Goal: Task Accomplishment & Management: Use online tool/utility

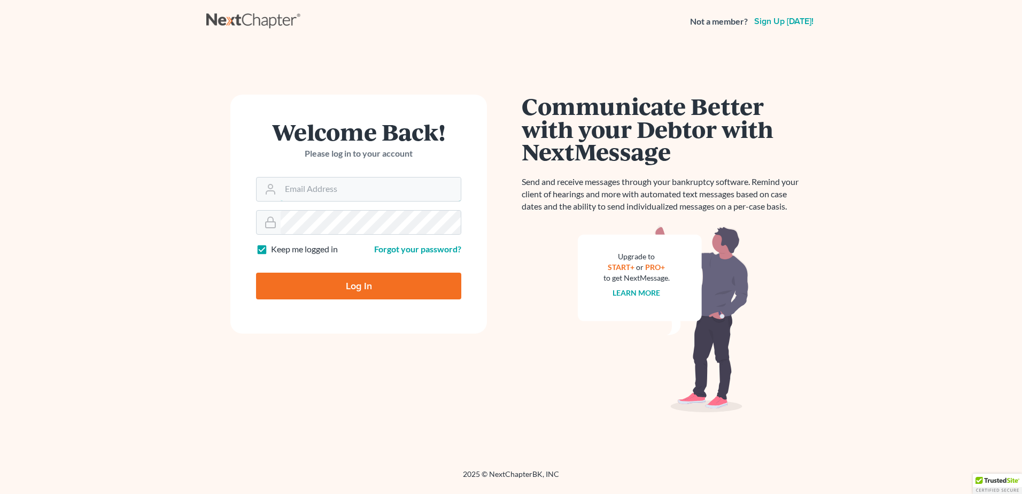
type input "[EMAIL_ADDRESS][DOMAIN_NAME]"
click at [323, 284] on input "Log In" at bounding box center [358, 286] width 205 height 27
type input "Thinking..."
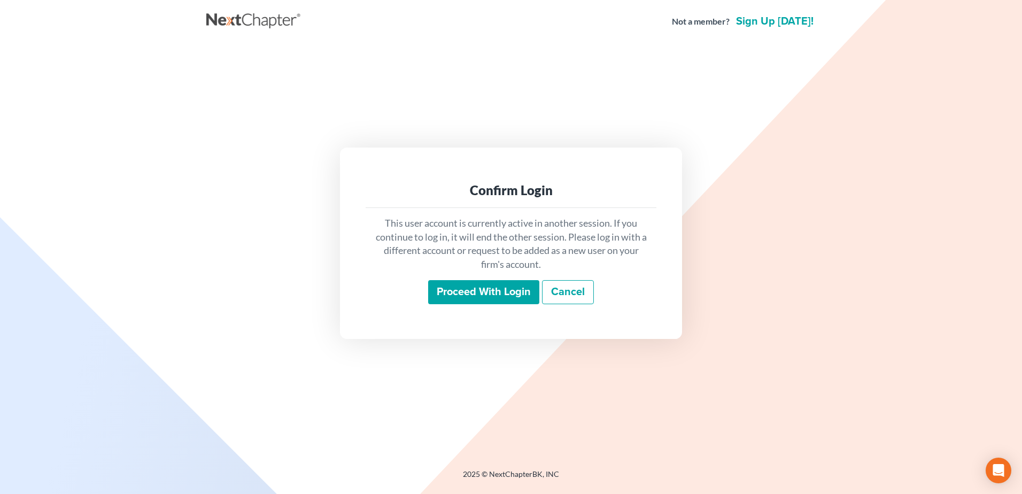
click at [468, 292] on input "Proceed with login" at bounding box center [483, 292] width 111 height 25
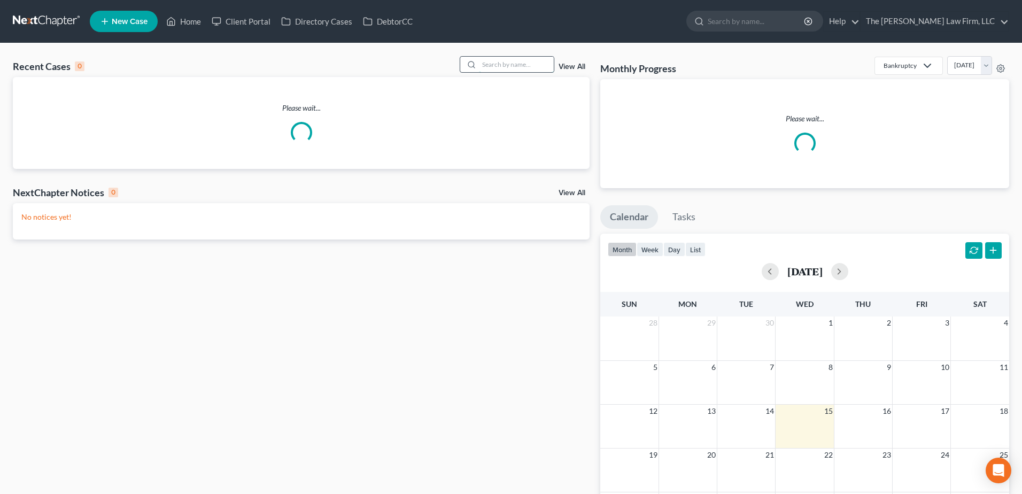
click at [504, 66] on input "search" at bounding box center [516, 65] width 75 height 16
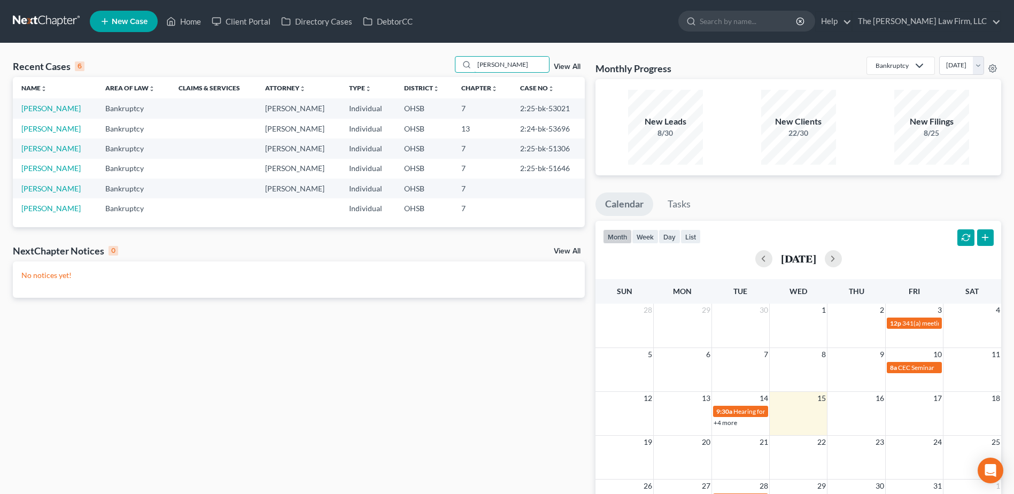
type input "[PERSON_NAME]"
click at [48, 101] on td "[PERSON_NAME]" at bounding box center [55, 108] width 84 height 20
click at [52, 107] on link "[PERSON_NAME]" at bounding box center [50, 108] width 59 height 9
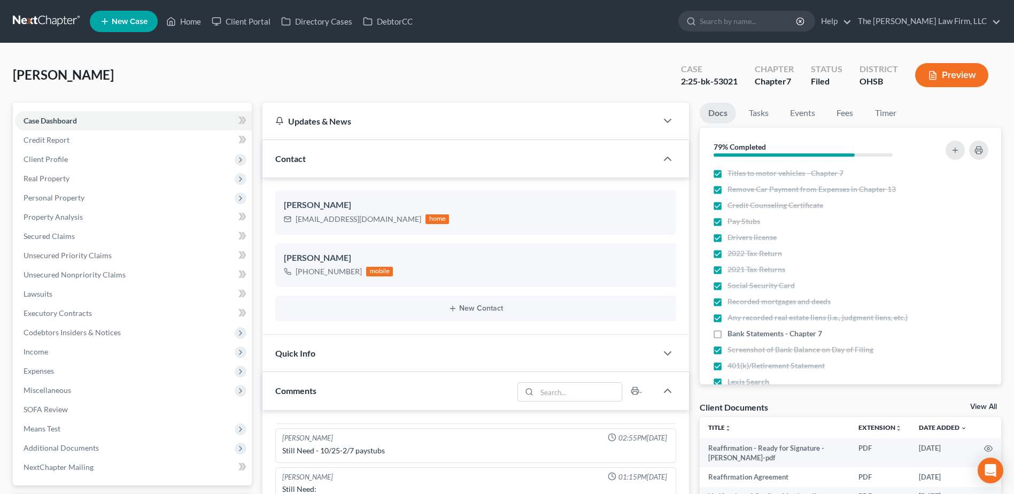
scroll to position [160, 0]
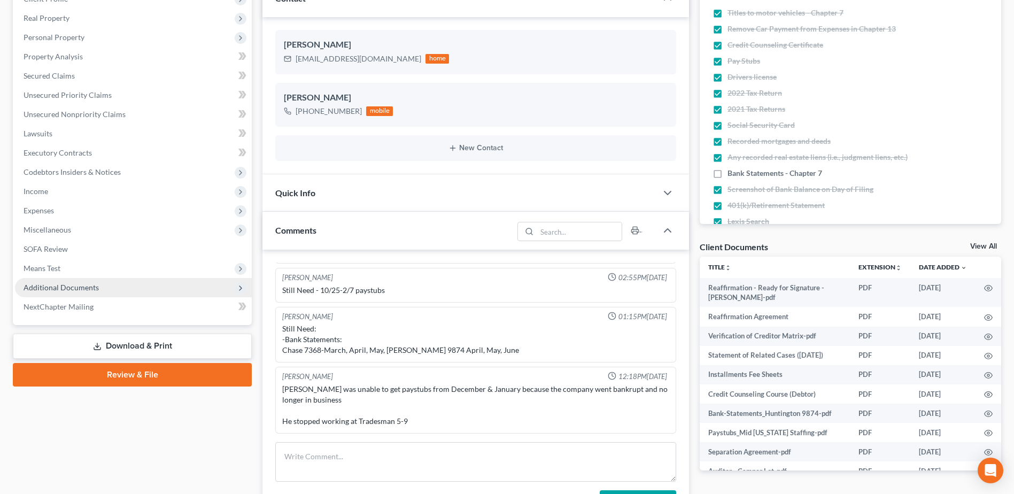
click at [65, 293] on span "Additional Documents" at bounding box center [133, 287] width 237 height 19
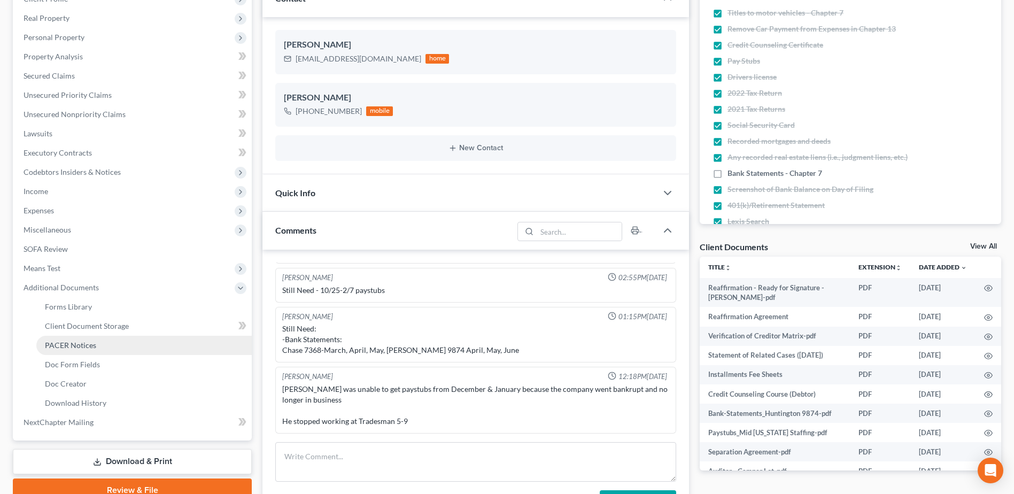
click at [72, 340] on link "PACER Notices" at bounding box center [143, 345] width 215 height 19
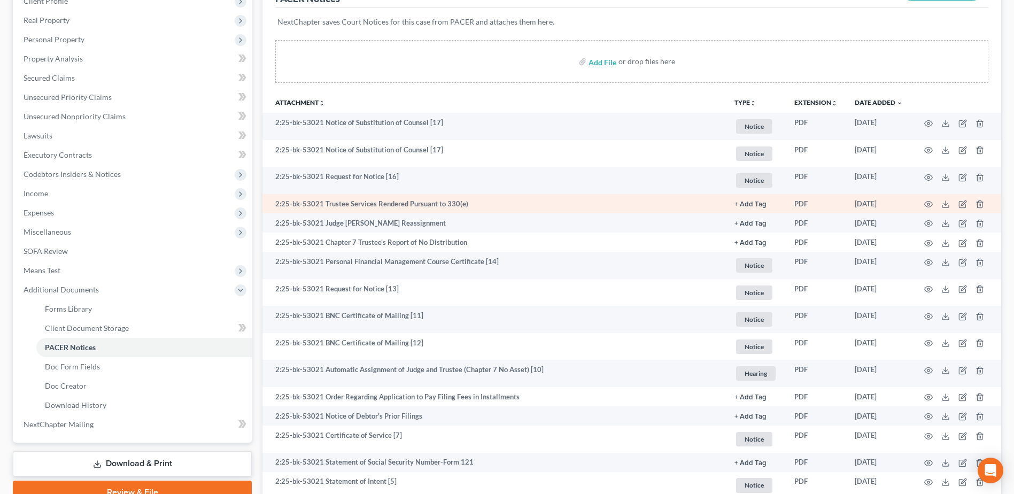
scroll to position [160, 0]
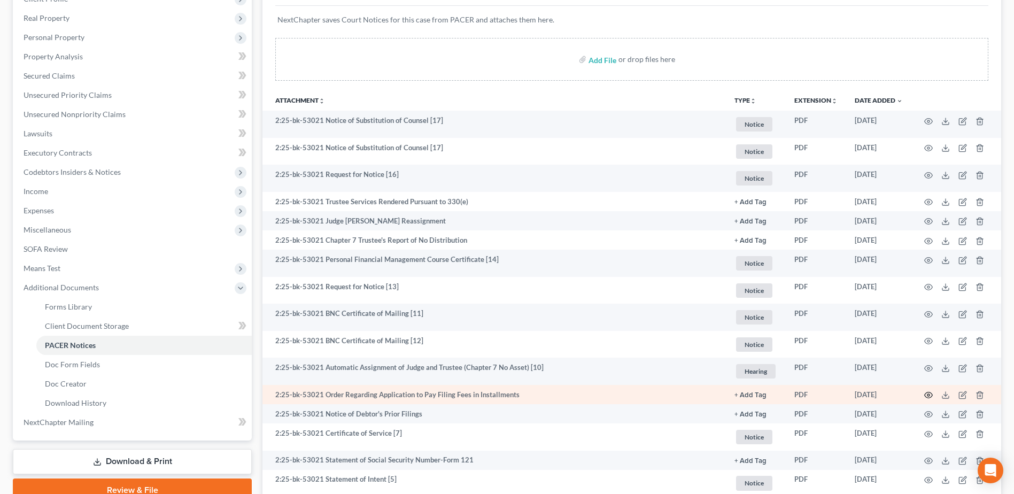
click at [930, 395] on circle "button" at bounding box center [929, 395] width 2 height 2
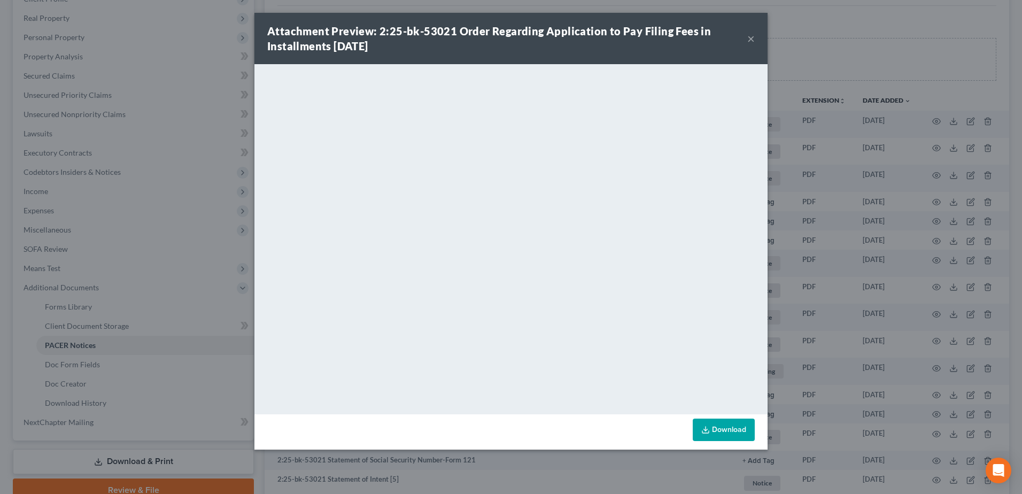
click at [752, 34] on button "×" at bounding box center [750, 38] width 7 height 13
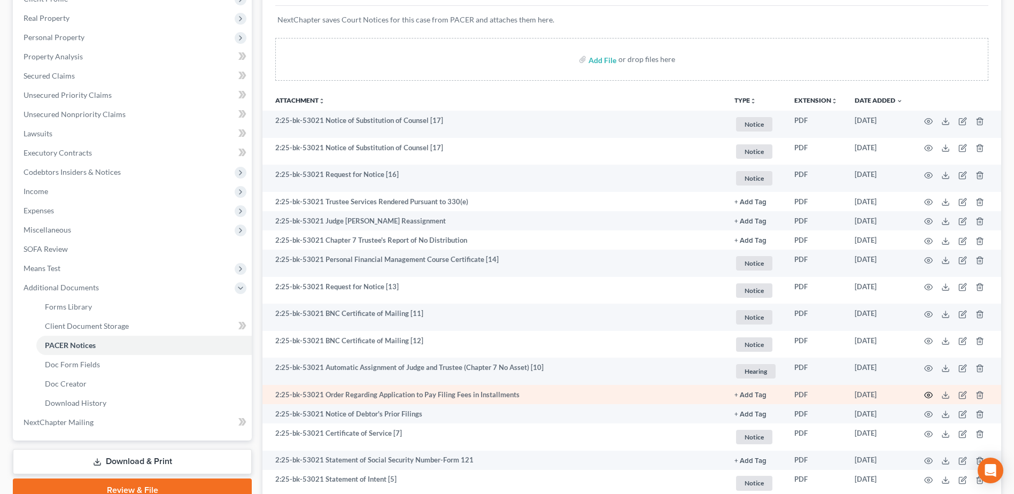
click at [927, 397] on icon "button" at bounding box center [928, 395] width 9 height 9
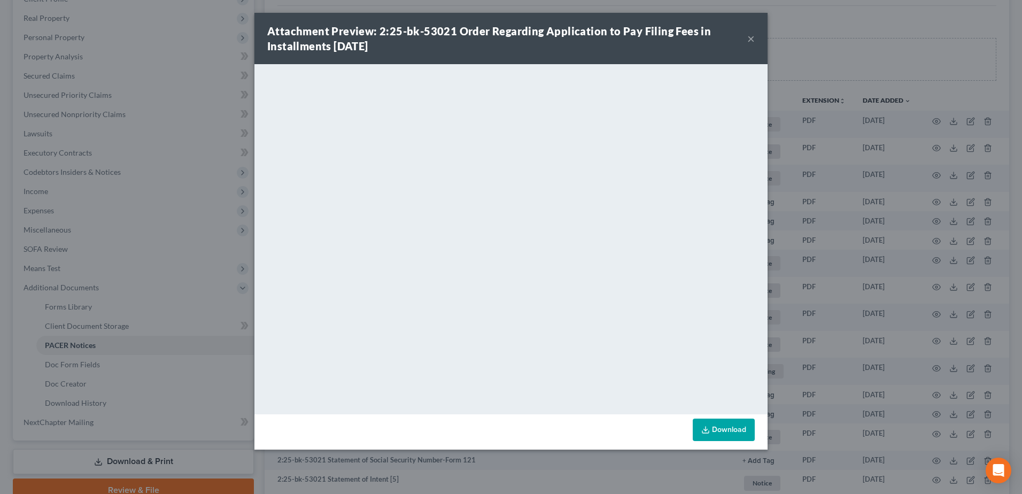
click at [752, 36] on button "×" at bounding box center [750, 38] width 7 height 13
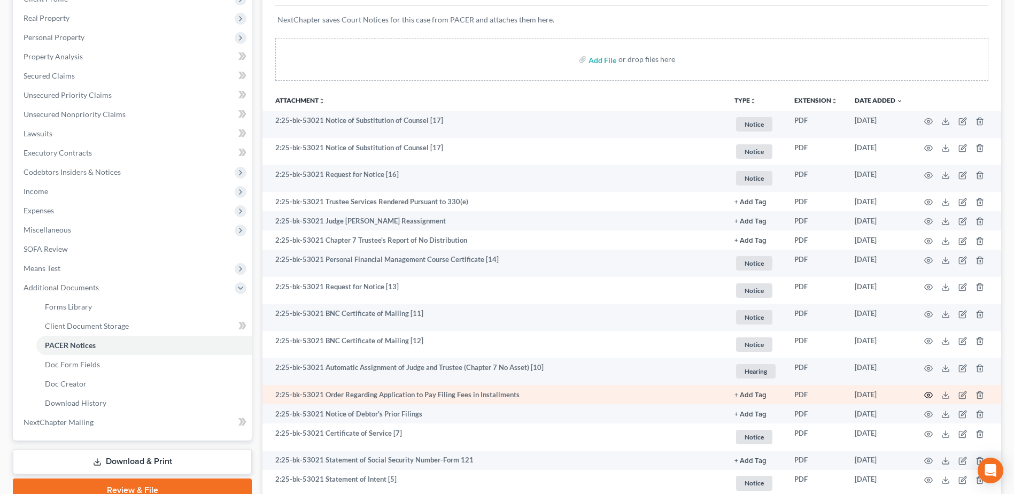
click at [929, 395] on icon "button" at bounding box center [928, 395] width 9 height 9
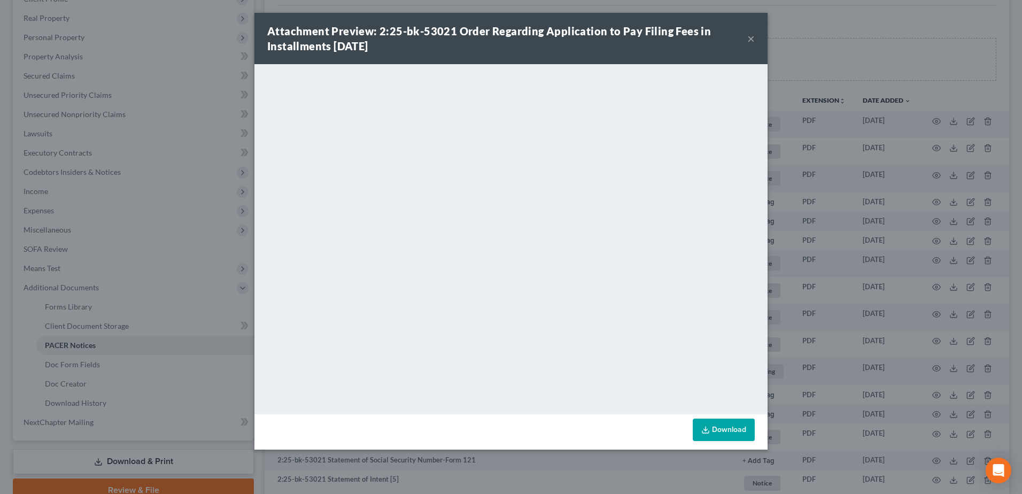
click at [751, 40] on button "×" at bounding box center [750, 38] width 7 height 13
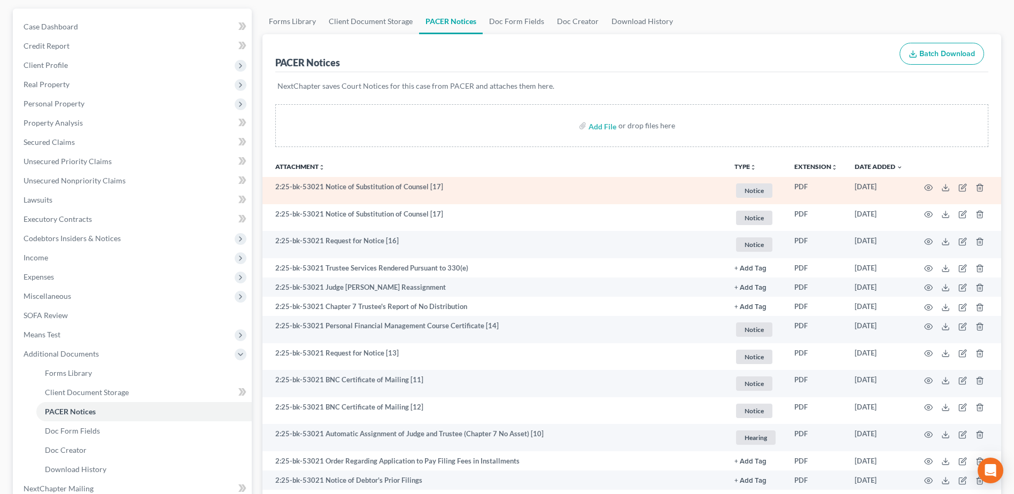
scroll to position [0, 0]
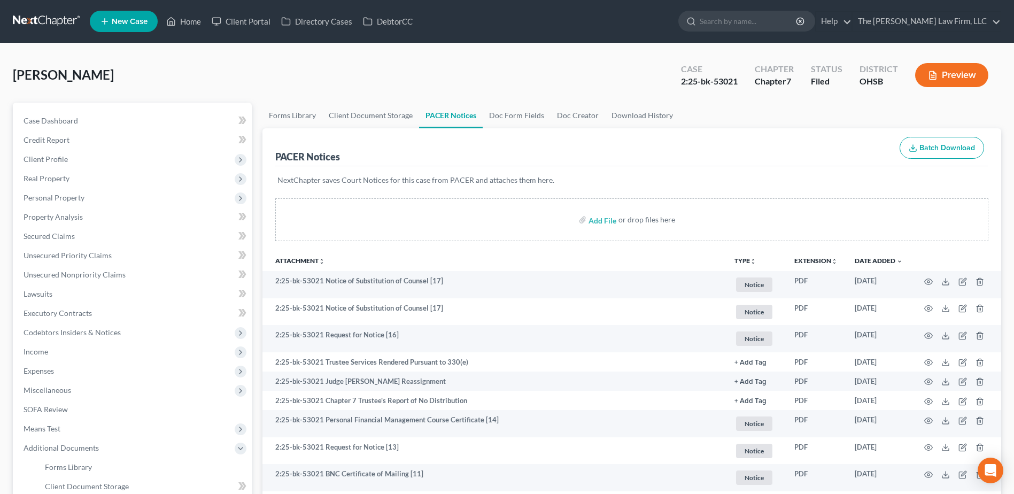
click at [25, 24] on link at bounding box center [47, 21] width 68 height 19
